Goal: Obtain resource: Obtain resource

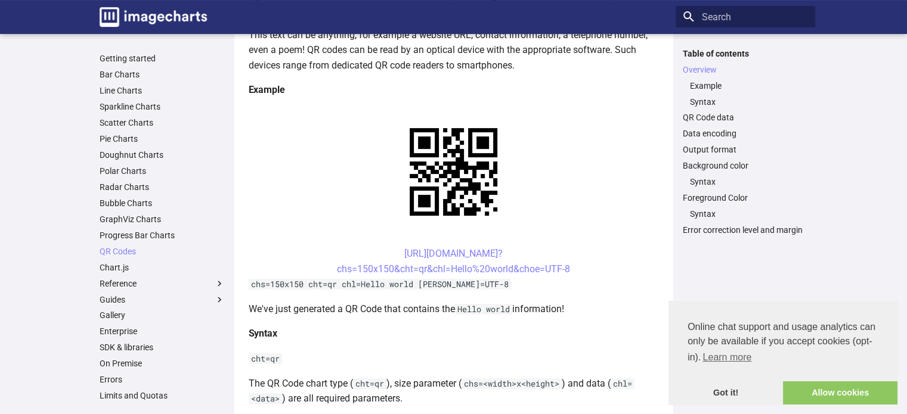
scroll to position [239, 0]
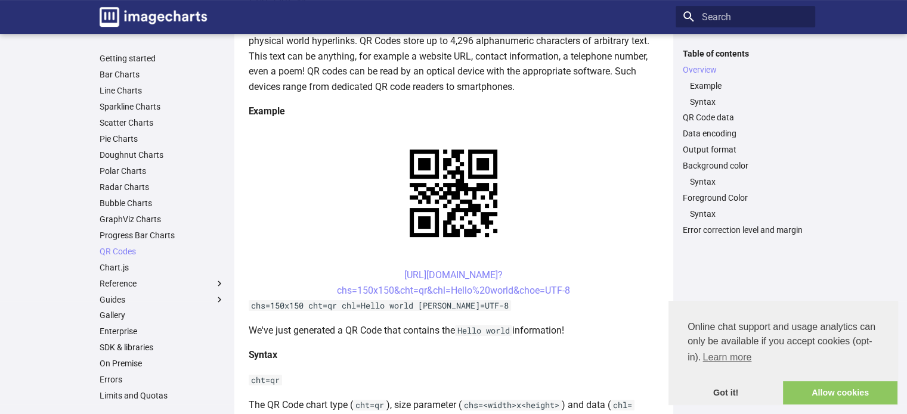
scroll to position [239, 0]
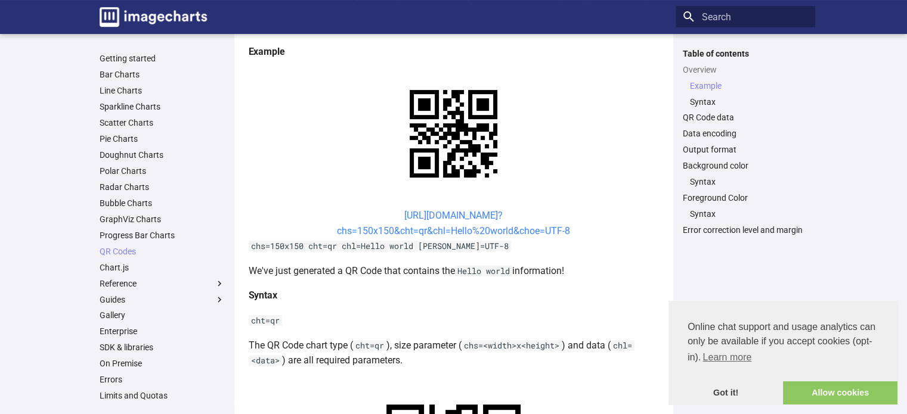
click at [395, 216] on link "https://image-charts.com/chart? chs=150x150&cht=qr&chl=Hello%20world&choe=UTF-8" at bounding box center [453, 223] width 233 height 27
drag, startPoint x: 379, startPoint y: 216, endPoint x: 450, endPoint y: 231, distance: 71.8
click at [450, 231] on center "https://image-charts.com/chart? chs=150x150&cht=qr&chl=Hello%20world&choe=UTF-8" at bounding box center [454, 223] width 410 height 30
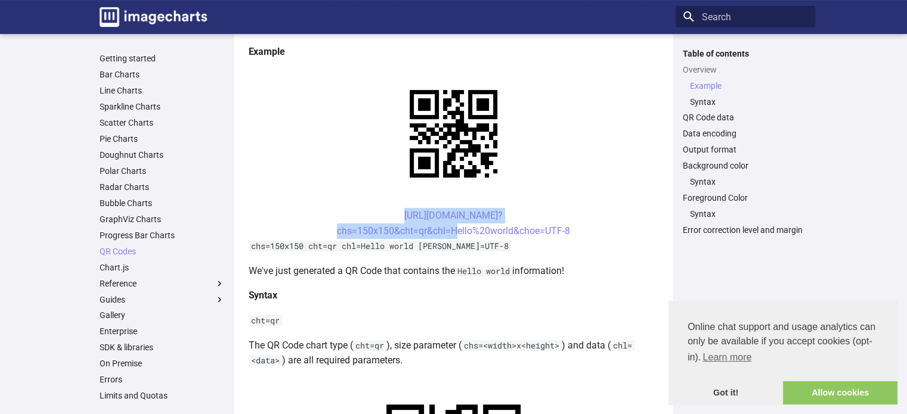
copy link "https://image-charts.com/chart? chs=150x150&cht=qr&chl="
